Goal: Entertainment & Leisure: Consume media (video, audio)

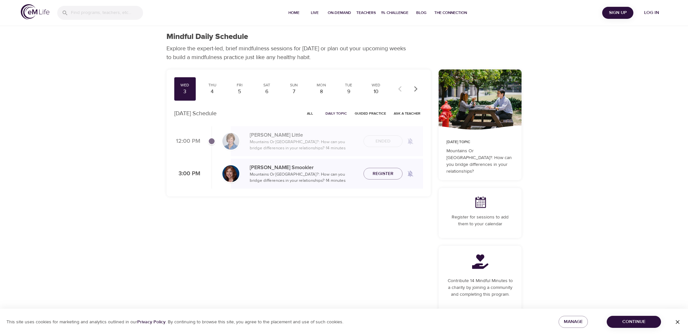
scroll to position [0, 0]
click at [474, 161] on p "Mountains Or [GEOGRAPHIC_DATA]?: How can you bridge differences in your relatio…" at bounding box center [479, 161] width 67 height 27
click at [314, 11] on span "Live" at bounding box center [315, 12] width 16 height 7
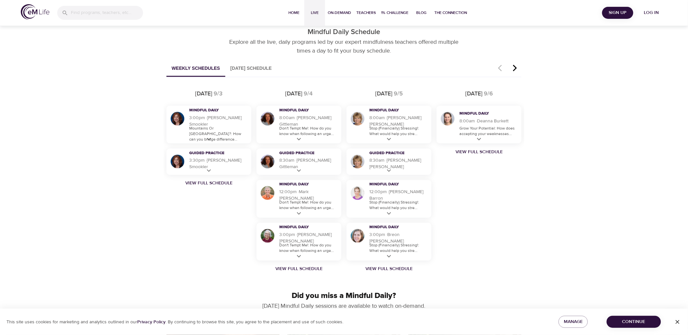
scroll to position [361, 0]
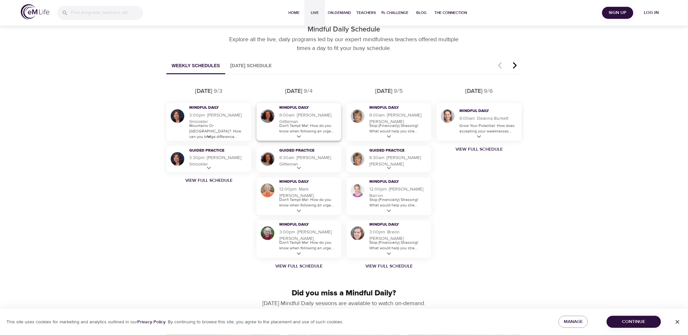
click at [299, 134] on icon at bounding box center [299, 137] width 8 height 8
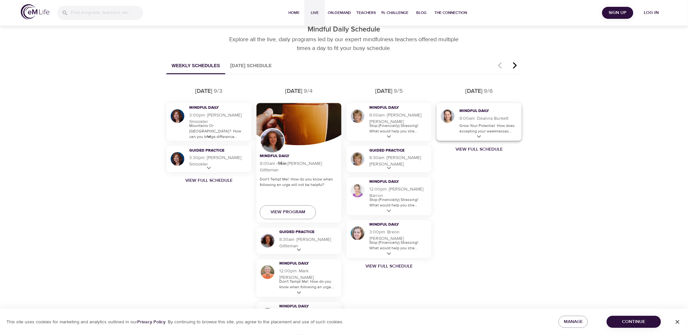
click at [476, 136] on icon at bounding box center [479, 137] width 8 height 8
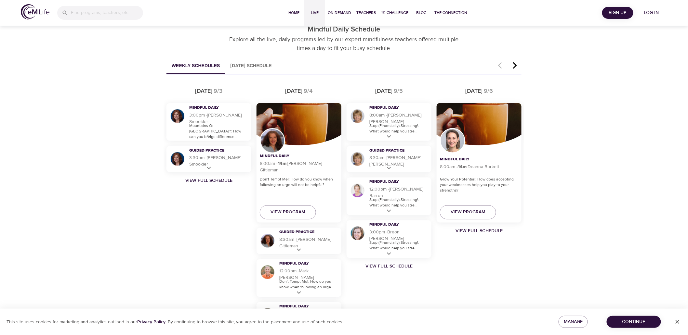
click at [513, 65] on icon "button" at bounding box center [515, 66] width 10 height 8
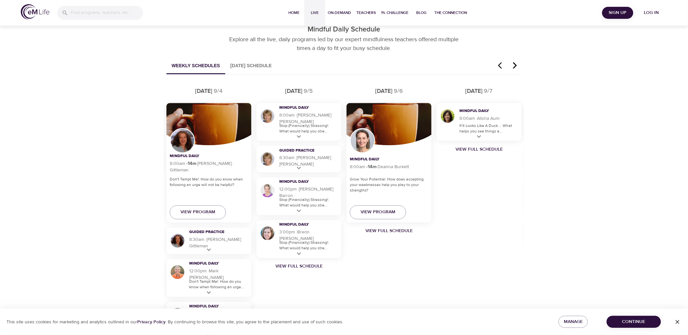
click at [513, 65] on icon "button" at bounding box center [515, 66] width 10 height 8
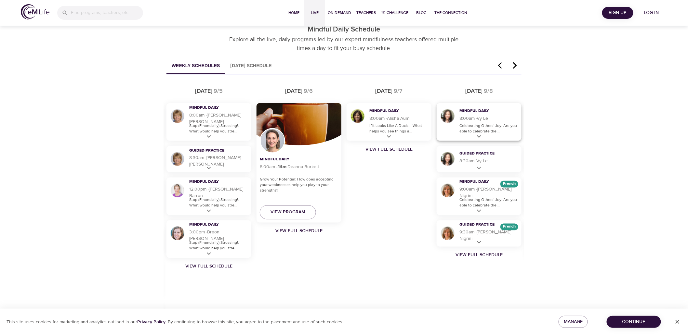
click at [482, 135] on icon at bounding box center [479, 137] width 8 height 8
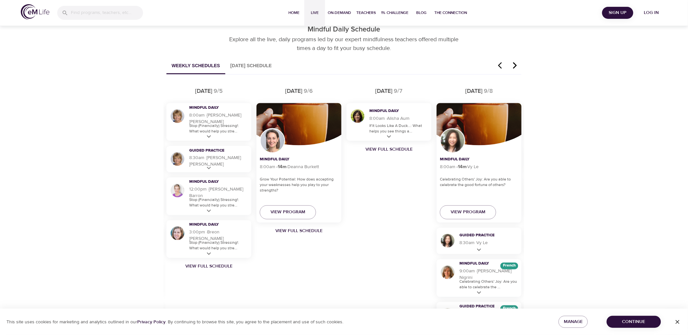
click at [516, 65] on icon "button" at bounding box center [515, 65] width 4 height 6
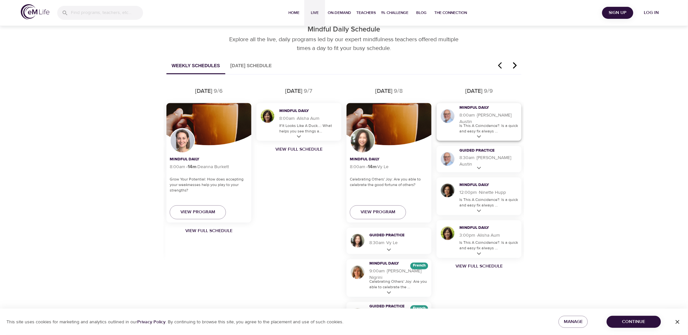
click at [476, 139] on icon at bounding box center [479, 137] width 8 height 8
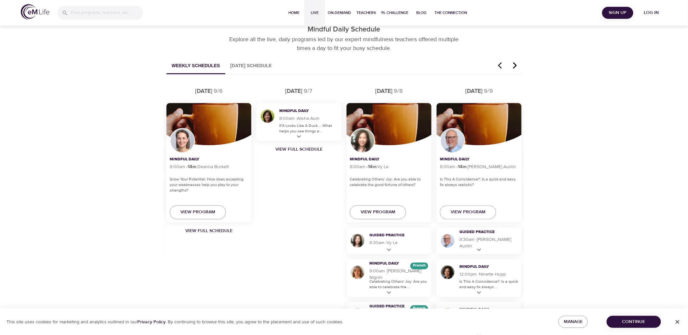
click at [514, 64] on icon "button" at bounding box center [515, 66] width 10 height 8
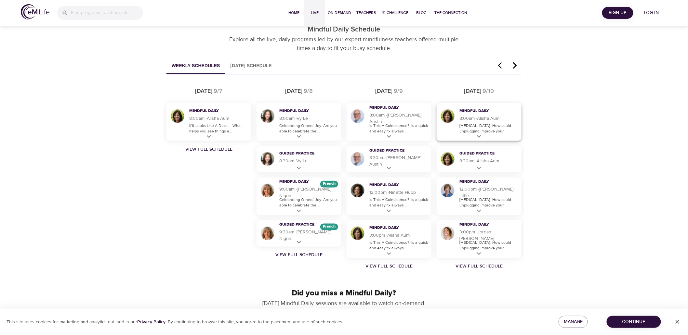
click at [482, 135] on icon at bounding box center [479, 137] width 8 height 8
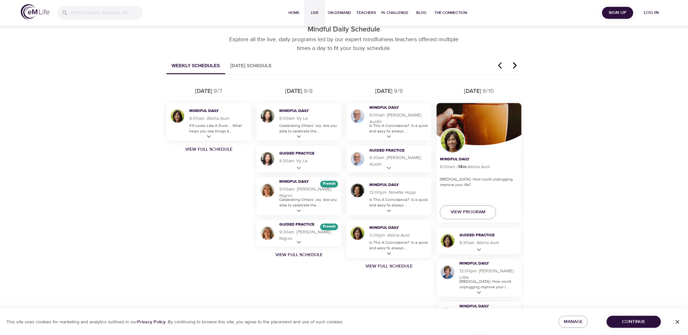
click at [574, 160] on div "Discover Live Programs Live sessions taught by our mindfulness experts. Whether…" at bounding box center [344, 263] width 688 height 1201
click at [514, 64] on icon "button" at bounding box center [515, 66] width 10 height 8
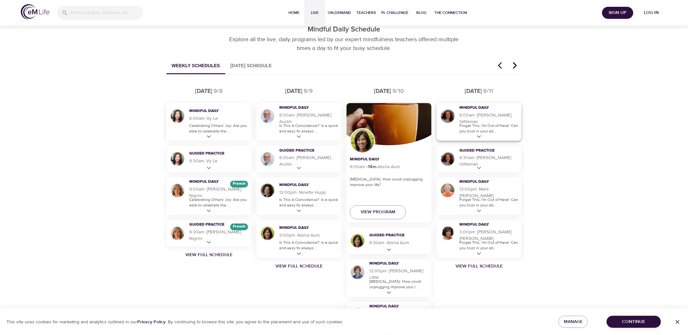
click at [501, 129] on p "Forget This, I'm Out of Here!: Can you trust in your ab..." at bounding box center [488, 128] width 59 height 11
